Goal: Task Accomplishment & Management: Manage account settings

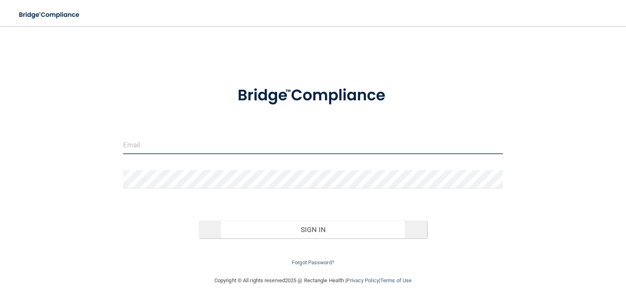
type input "[EMAIL_ADDRESS][DOMAIN_NAME]"
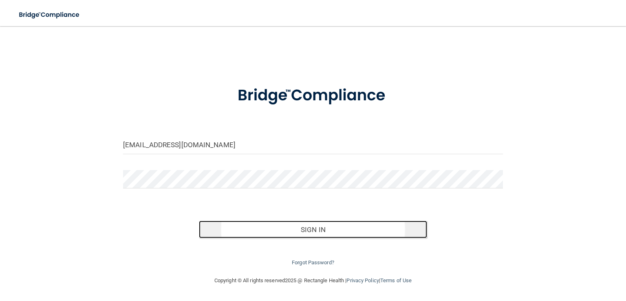
click at [322, 232] on button "Sign In" at bounding box center [313, 229] width 228 height 18
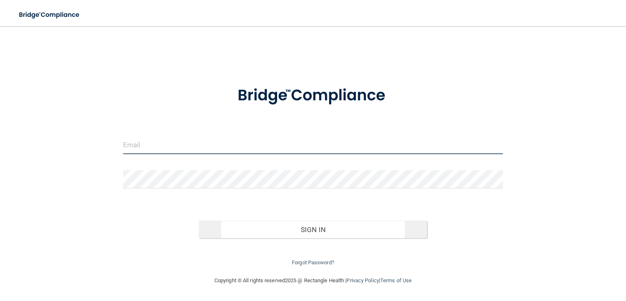
type input "[EMAIL_ADDRESS][DOMAIN_NAME]"
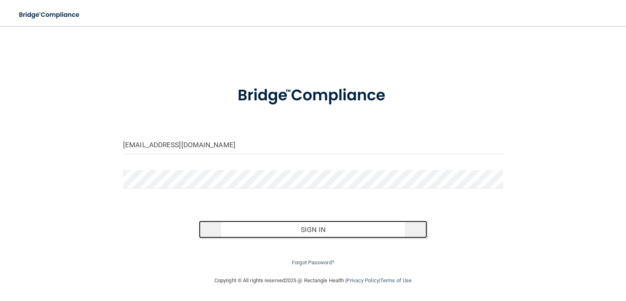
click at [305, 231] on button "Sign In" at bounding box center [313, 229] width 228 height 18
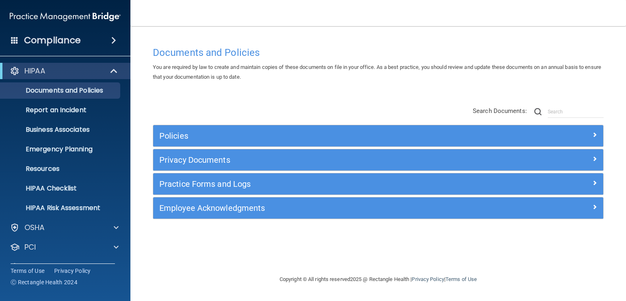
click at [114, 41] on span at bounding box center [113, 40] width 5 height 10
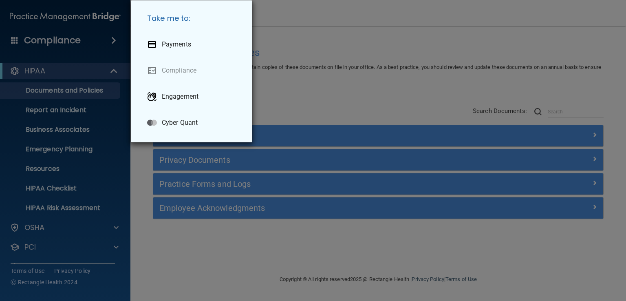
click at [115, 245] on div "Take me to: Payments Compliance Engagement Cyber Quant" at bounding box center [313, 150] width 626 height 301
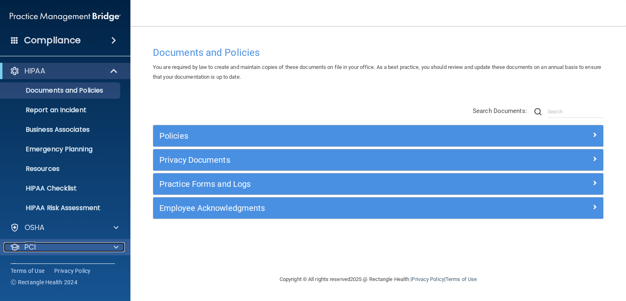
click at [116, 245] on span at bounding box center [116, 247] width 5 height 10
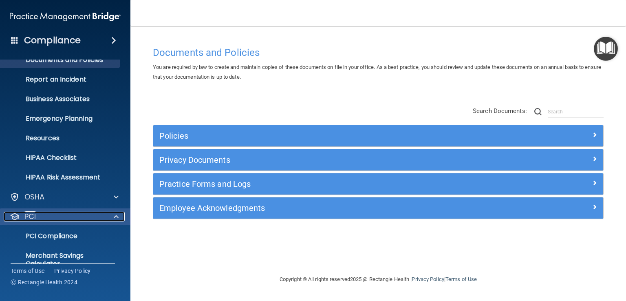
scroll to position [82, 0]
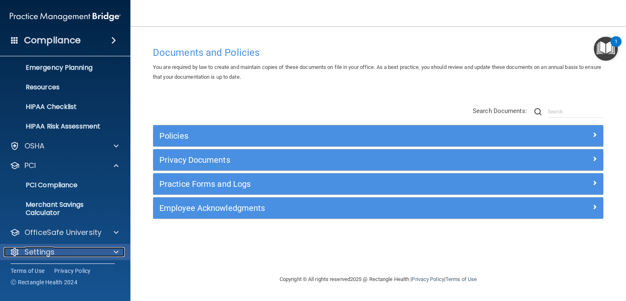
click at [114, 249] on span at bounding box center [116, 252] width 5 height 10
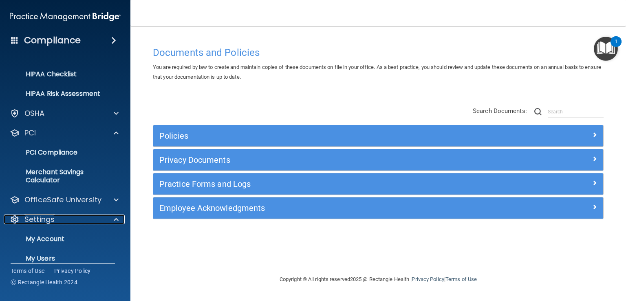
scroll to position [163, 0]
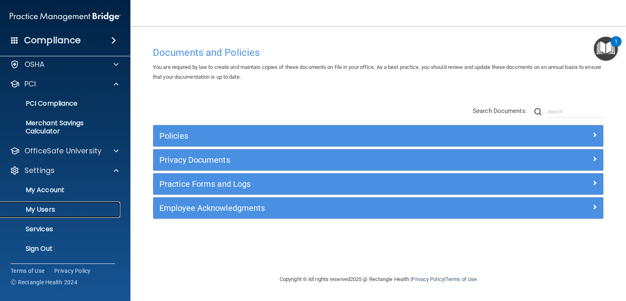
click at [51, 211] on p "My Users" at bounding box center [60, 209] width 111 height 8
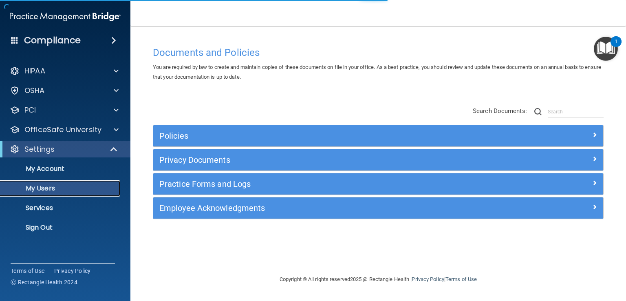
select select "20"
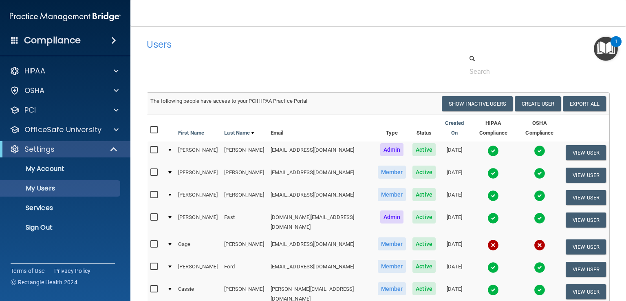
click at [155, 147] on input "checkbox" at bounding box center [154, 150] width 9 height 7
checkbox input "true"
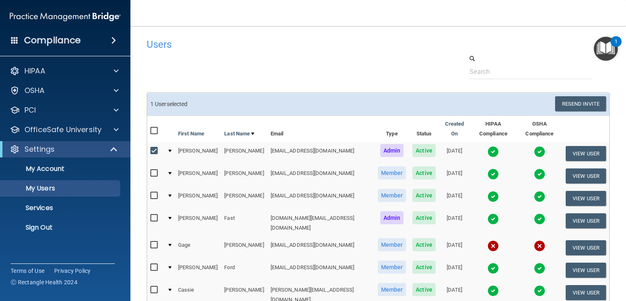
click at [154, 170] on input "checkbox" at bounding box center [154, 173] width 9 height 7
checkbox input "true"
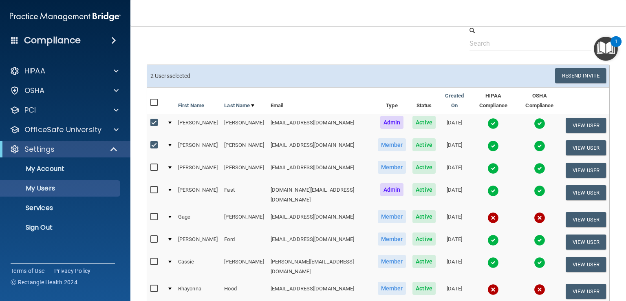
scroll to position [82, 0]
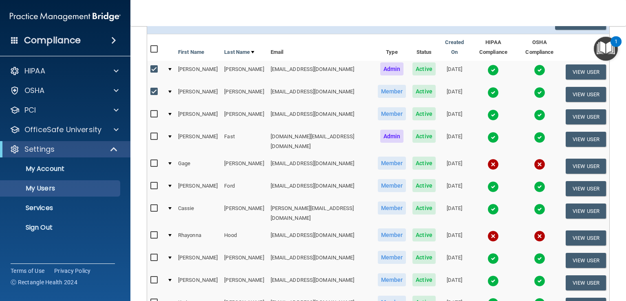
click at [155, 111] on input "checkbox" at bounding box center [154, 114] width 9 height 7
checkbox input "true"
click at [153, 133] on input "checkbox" at bounding box center [154, 136] width 9 height 7
checkbox input "true"
click at [153, 160] on input "checkbox" at bounding box center [154, 163] width 9 height 7
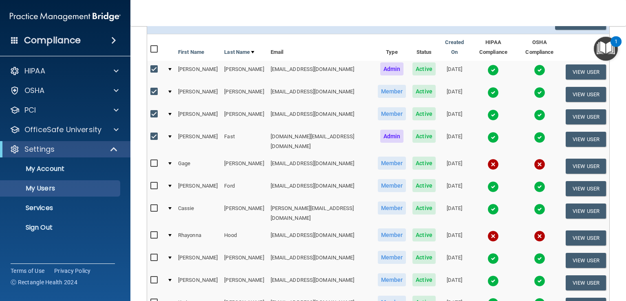
checkbox input "true"
click at [155, 183] on input "checkbox" at bounding box center [154, 186] width 9 height 7
checkbox input "true"
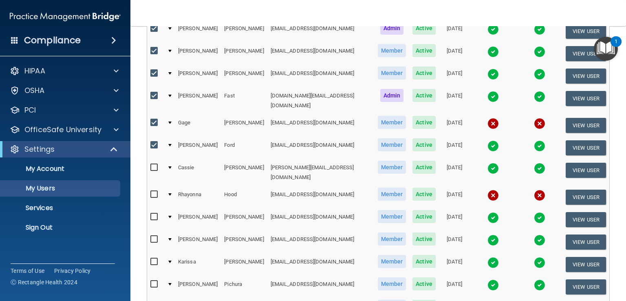
click at [156, 164] on input "checkbox" at bounding box center [154, 167] width 9 height 7
checkbox input "true"
click at [154, 191] on input "checkbox" at bounding box center [154, 194] width 9 height 7
checkbox input "true"
click at [153, 214] on input "checkbox" at bounding box center [154, 217] width 9 height 7
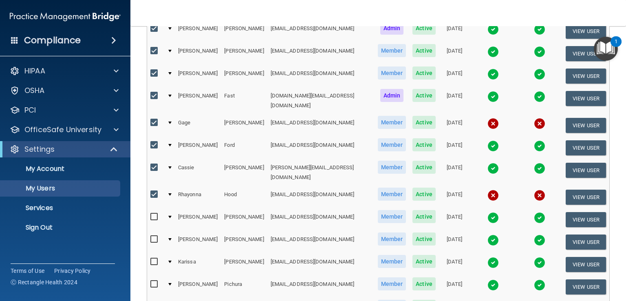
checkbox input "true"
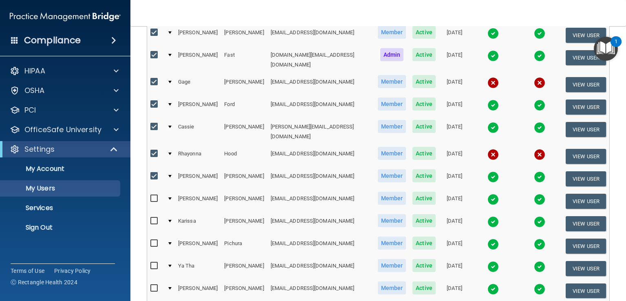
click at [154, 195] on input "checkbox" at bounding box center [154, 198] width 9 height 7
checkbox input "true"
click at [152, 218] on input "checkbox" at bounding box center [154, 221] width 9 height 7
checkbox input "true"
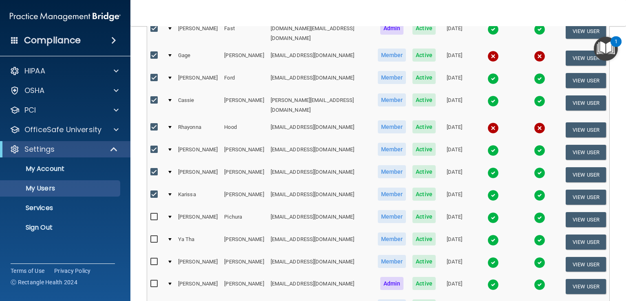
scroll to position [204, 0]
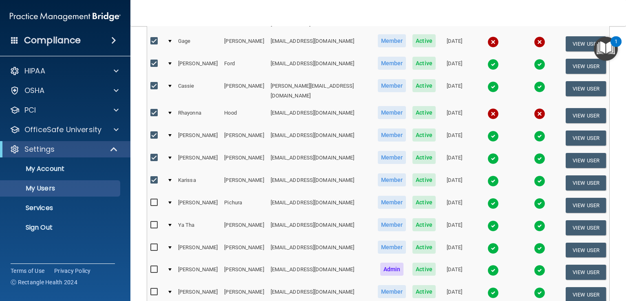
click at [152, 199] on input "checkbox" at bounding box center [154, 202] width 9 height 7
checkbox input "true"
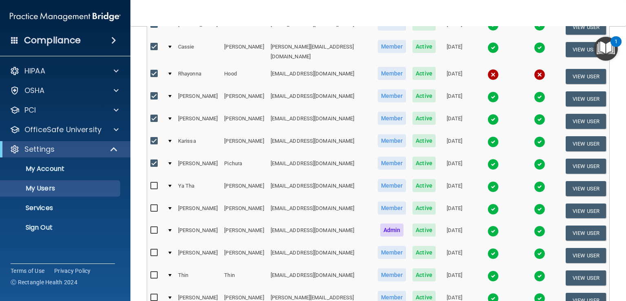
scroll to position [285, 0]
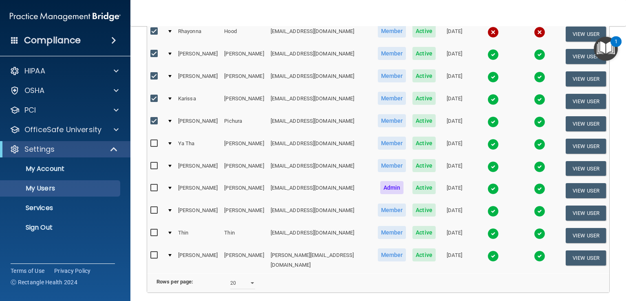
click at [155, 140] on input "checkbox" at bounding box center [154, 143] width 9 height 7
checkbox input "true"
click at [155, 163] on input "checkbox" at bounding box center [154, 166] width 9 height 7
checkbox input "true"
click at [153, 207] on input "checkbox" at bounding box center [154, 210] width 9 height 7
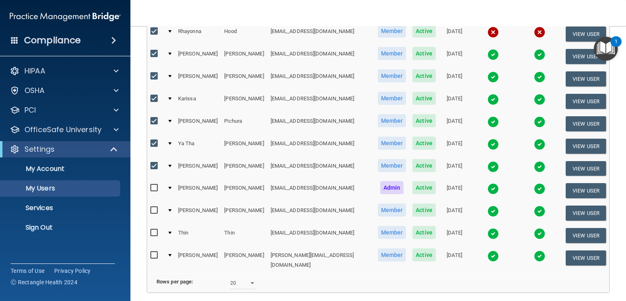
checkbox input "true"
click at [155, 229] on input "checkbox" at bounding box center [154, 232] width 9 height 7
checkbox input "true"
click at [153, 252] on input "checkbox" at bounding box center [154, 255] width 9 height 7
checkbox input "true"
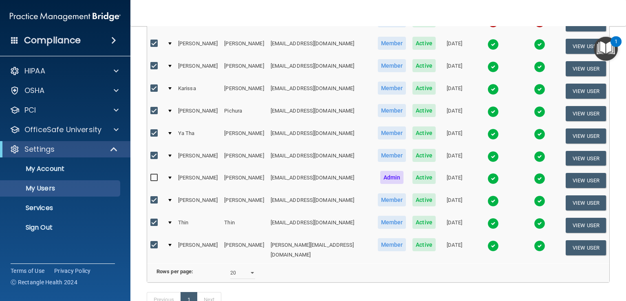
scroll to position [326, 0]
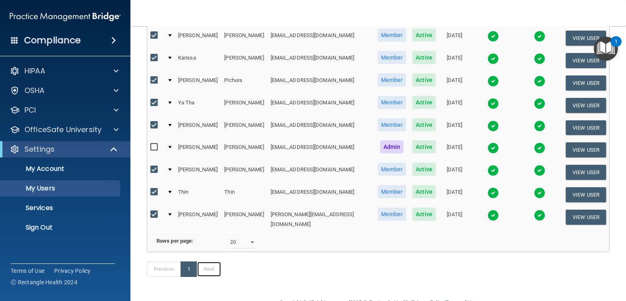
click at [211, 261] on link "Next" at bounding box center [209, 268] width 24 height 15
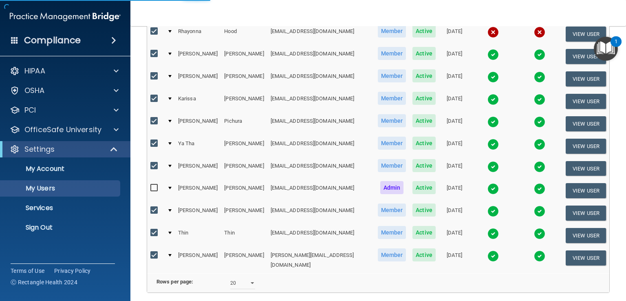
select select "20"
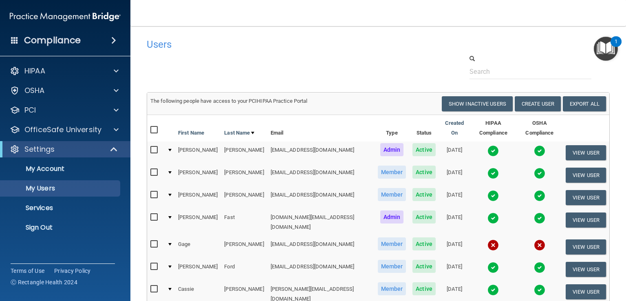
click at [154, 147] on input "checkbox" at bounding box center [154, 150] width 9 height 7
checkbox input "true"
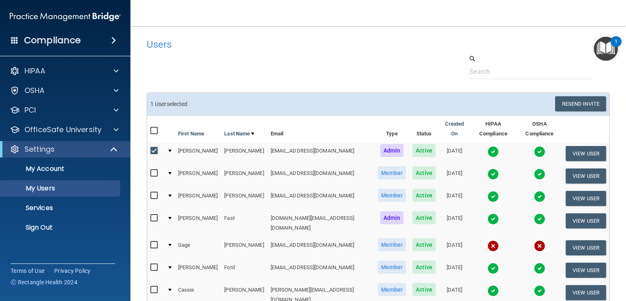
click at [153, 170] on input "checkbox" at bounding box center [154, 173] width 9 height 7
checkbox input "true"
drag, startPoint x: 153, startPoint y: 189, endPoint x: 154, endPoint y: 198, distance: 9.0
click at [153, 192] on input "checkbox" at bounding box center [154, 195] width 9 height 7
checkbox input "true"
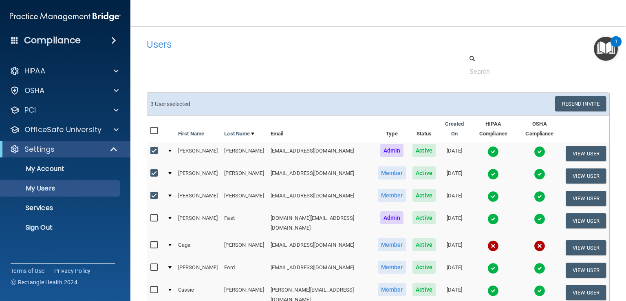
click at [154, 215] on input "checkbox" at bounding box center [154, 218] width 9 height 7
checkbox input "true"
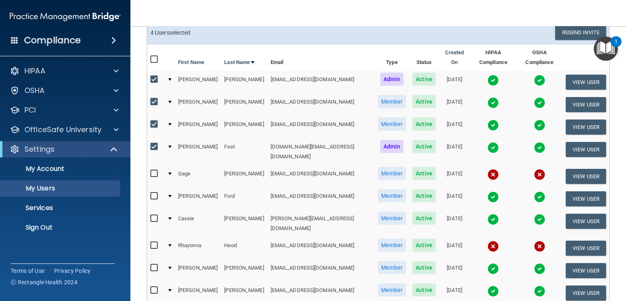
scroll to position [82, 0]
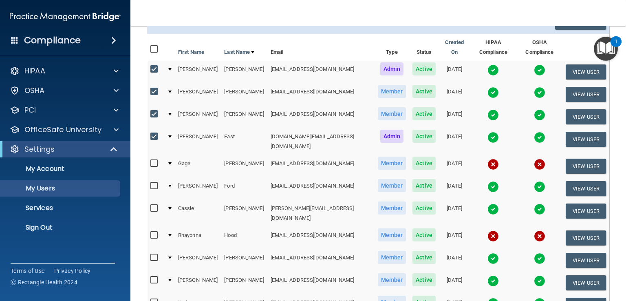
click at [152, 160] on input "checkbox" at bounding box center [154, 163] width 9 height 7
checkbox input "true"
click at [156, 183] on input "checkbox" at bounding box center [154, 186] width 9 height 7
checkbox input "true"
click at [156, 205] on input "checkbox" at bounding box center [154, 208] width 9 height 7
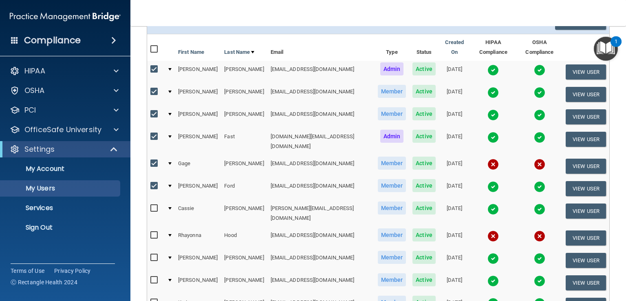
checkbox input "true"
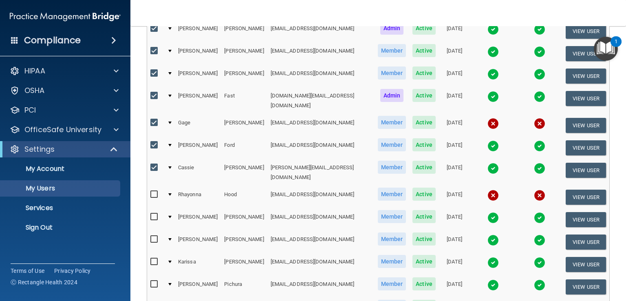
click at [156, 191] on input "checkbox" at bounding box center [154, 194] width 9 height 7
checkbox input "true"
click at [152, 214] on input "checkbox" at bounding box center [154, 217] width 9 height 7
checkbox input "true"
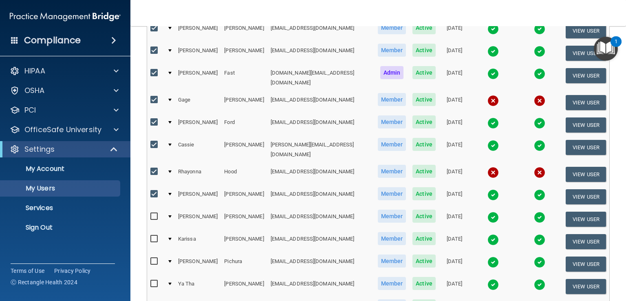
scroll to position [163, 0]
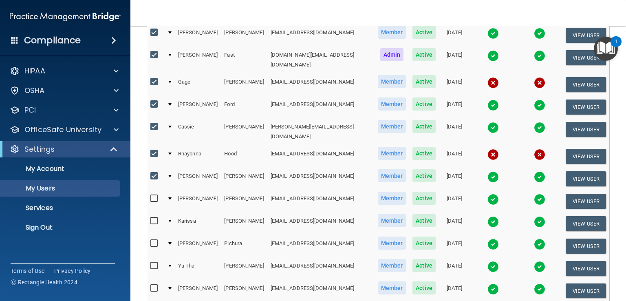
click at [155, 195] on input "checkbox" at bounding box center [154, 198] width 9 height 7
checkbox input "true"
click at [152, 218] on input "checkbox" at bounding box center [154, 221] width 9 height 7
checkbox input "true"
click at [155, 240] on input "checkbox" at bounding box center [154, 243] width 9 height 7
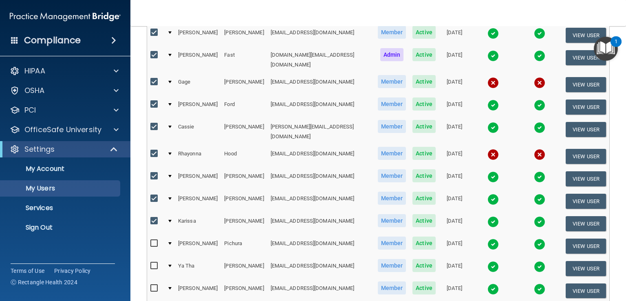
checkbox input "true"
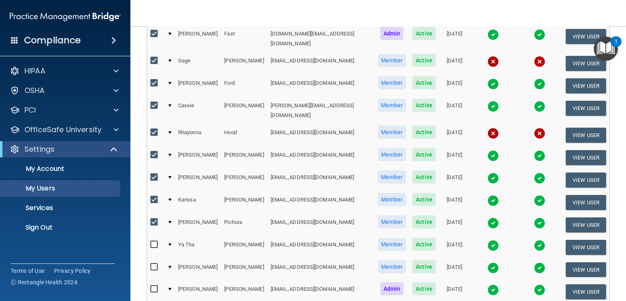
scroll to position [204, 0]
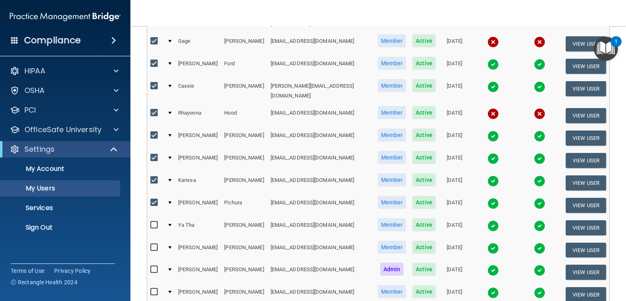
drag, startPoint x: 154, startPoint y: 205, endPoint x: 154, endPoint y: 211, distance: 5.3
click at [154, 222] on input "checkbox" at bounding box center [154, 225] width 9 height 7
checkbox input "true"
click at [152, 244] on input "checkbox" at bounding box center [154, 247] width 9 height 7
checkbox input "true"
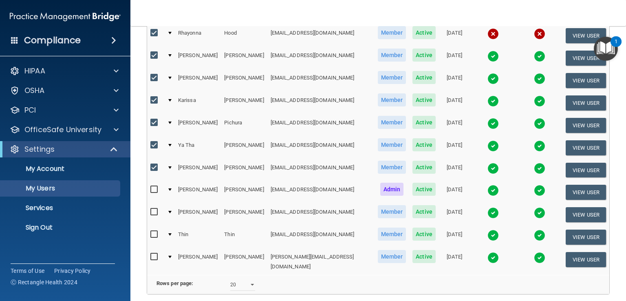
scroll to position [285, 0]
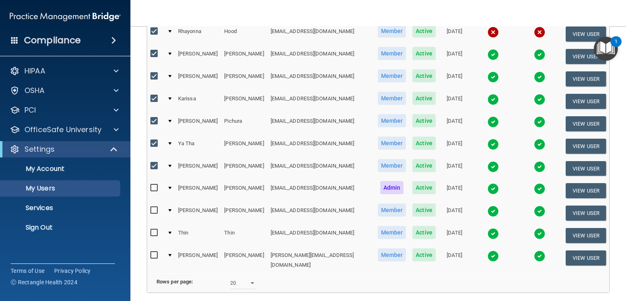
click at [153, 207] on input "checkbox" at bounding box center [154, 210] width 9 height 7
checkbox input "true"
click at [155, 229] on input "checkbox" at bounding box center [154, 232] width 9 height 7
checkbox input "true"
click at [153, 252] on input "checkbox" at bounding box center [154, 255] width 9 height 7
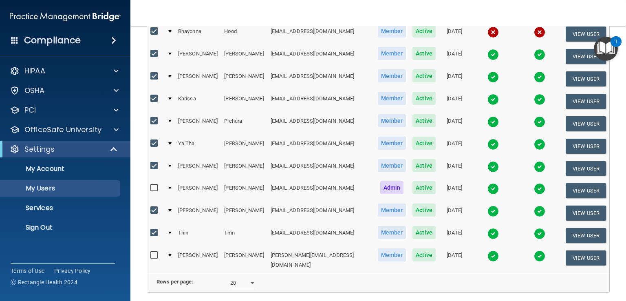
checkbox input "true"
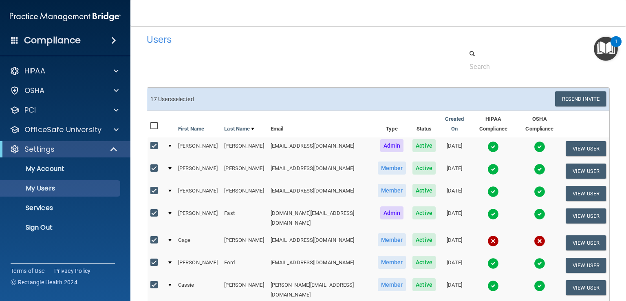
scroll to position [0, 0]
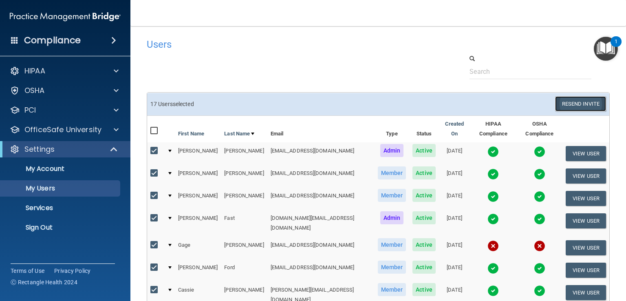
click at [572, 106] on button "Resend Invite" at bounding box center [580, 103] width 51 height 15
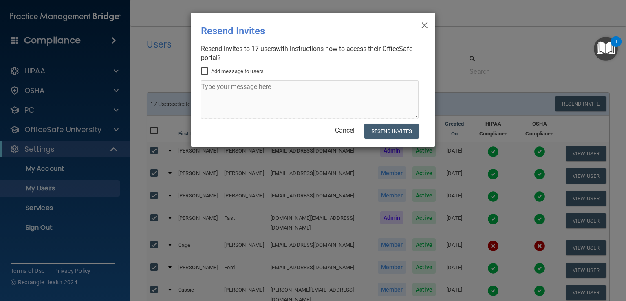
click at [205, 70] on input "Add message to users" at bounding box center [205, 71] width 9 height 7
checkbox input "true"
click at [218, 89] on textarea at bounding box center [310, 99] width 218 height 38
type textarea "It is that time again!!!"
click at [402, 127] on button "Resend Invites" at bounding box center [391, 130] width 54 height 15
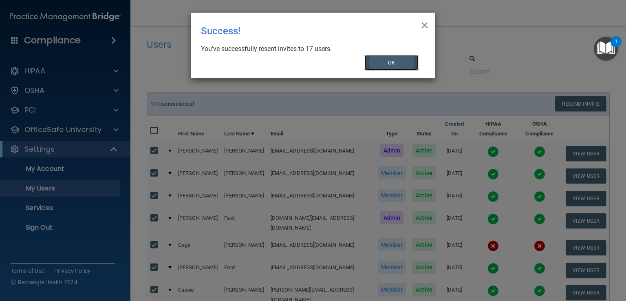
click at [397, 64] on button "OK" at bounding box center [391, 62] width 55 height 15
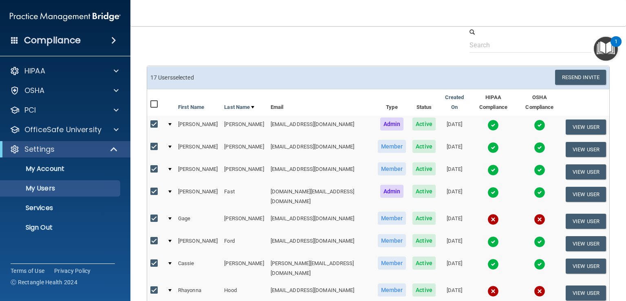
scroll to position [41, 0]
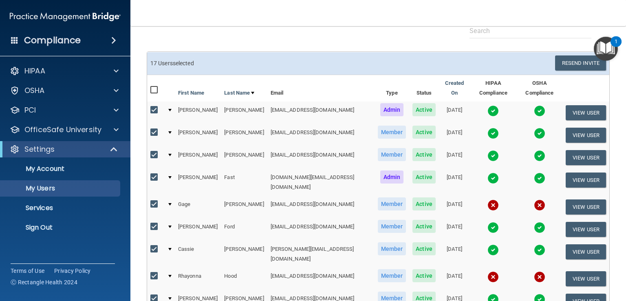
click at [152, 87] on input "checkbox" at bounding box center [154, 90] width 9 height 7
checkbox input "true"
click at [155, 87] on input "checkbox" at bounding box center [154, 90] width 9 height 7
checkbox input "false"
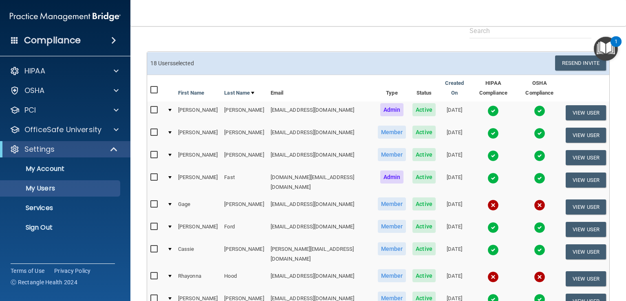
checkbox input "false"
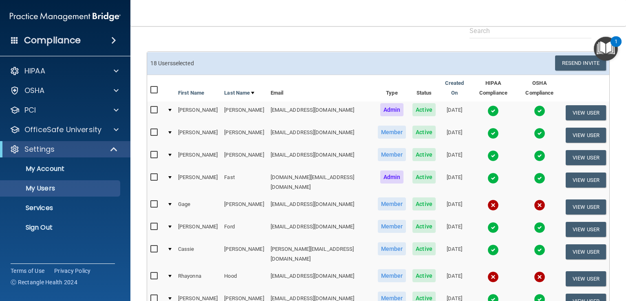
checkbox input "false"
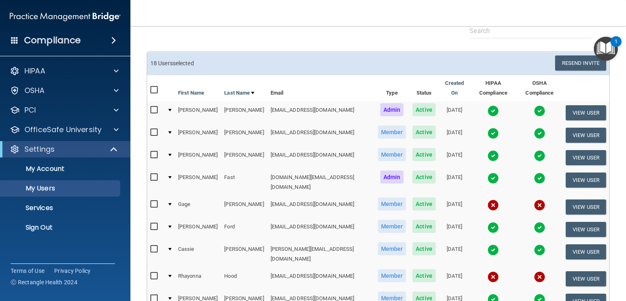
checkbox input "false"
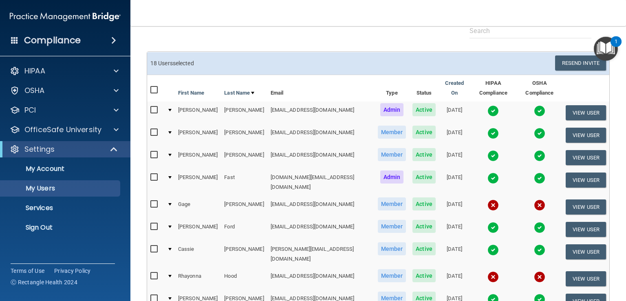
checkbox input "false"
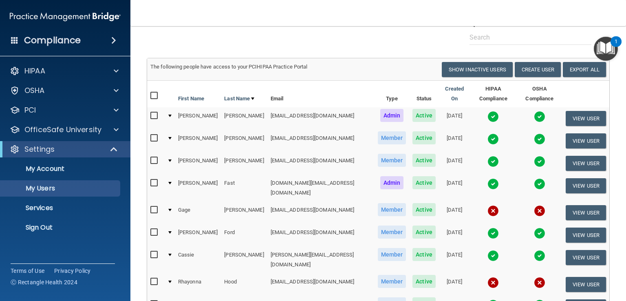
scroll to position [48, 0]
